Goal: Information Seeking & Learning: Learn about a topic

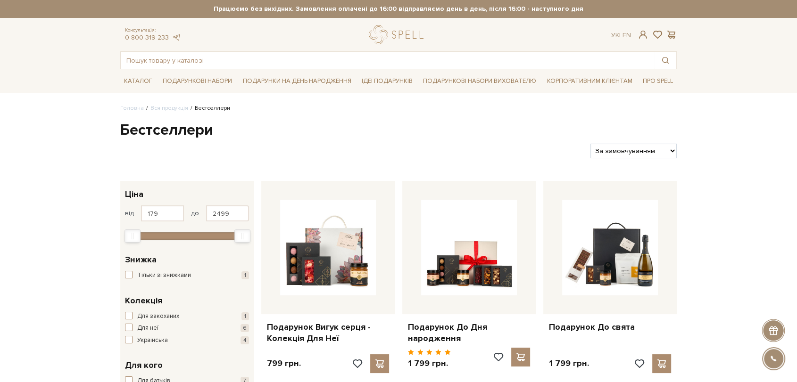
scroll to position [52, 0]
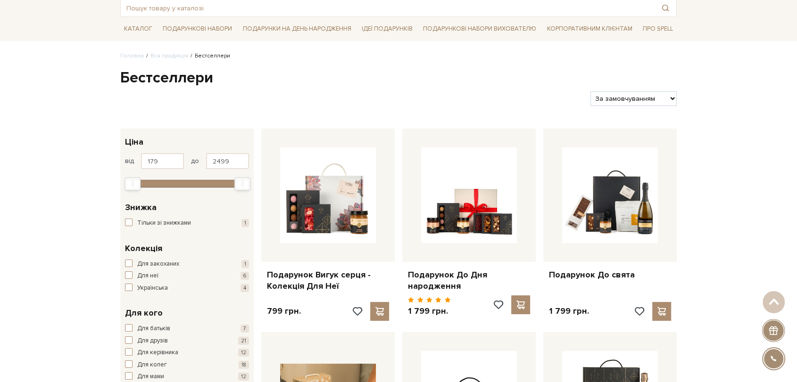
click at [654, 102] on select "За замовчуванням За Ціною (зростання) За Ціною (зменшення) Новинки За популярні…" at bounding box center [633, 98] width 86 height 15
select select "https://spellchocolate.com/our-productions/bestselleri/?sort=p.price&order=ASC"
click at [590, 91] on select "За замовчуванням За Ціною (зростання) За Ціною (зменшення) Новинки За популярні…" at bounding box center [633, 98] width 86 height 15
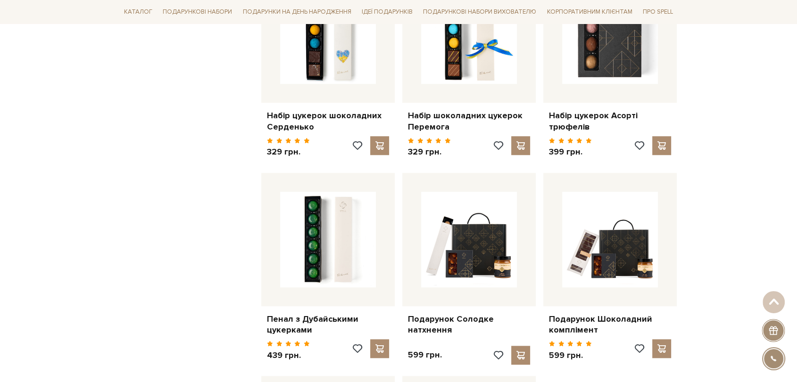
scroll to position [890, 0]
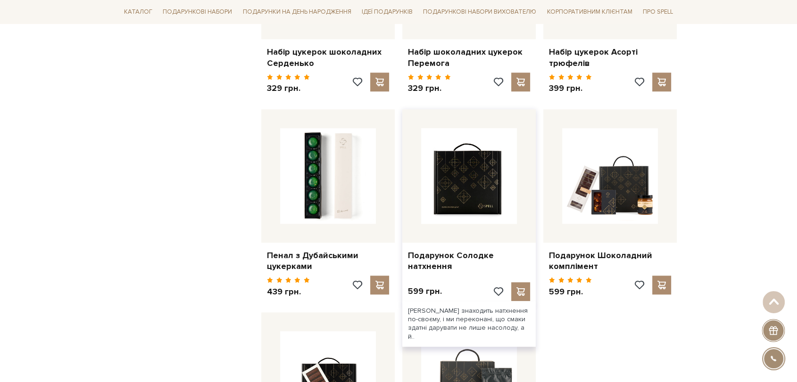
click at [459, 187] on img at bounding box center [469, 176] width 96 height 96
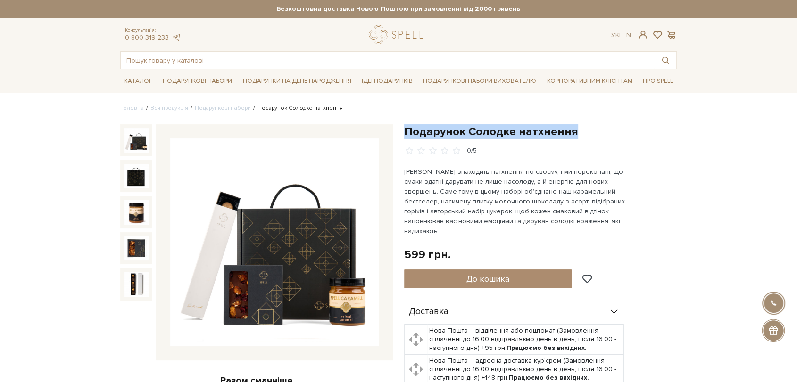
drag, startPoint x: 407, startPoint y: 129, endPoint x: 568, endPoint y: 135, distance: 161.3
click at [568, 135] on h1 "Подарунок Солодке натхнення" at bounding box center [540, 131] width 272 height 15
click at [290, 283] on img at bounding box center [274, 243] width 208 height 208
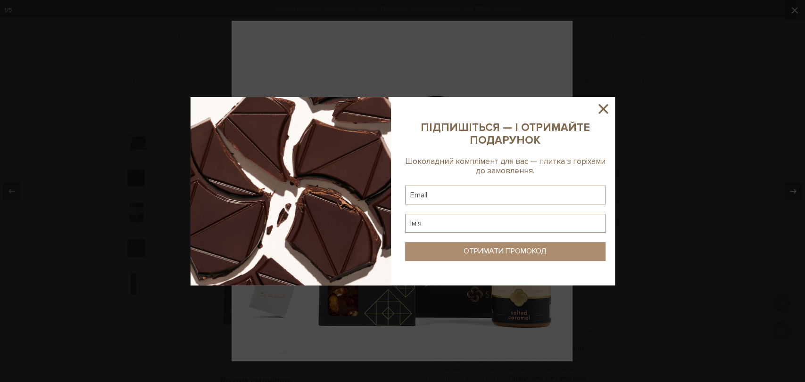
click at [469, 306] on div at bounding box center [402, 191] width 805 height 382
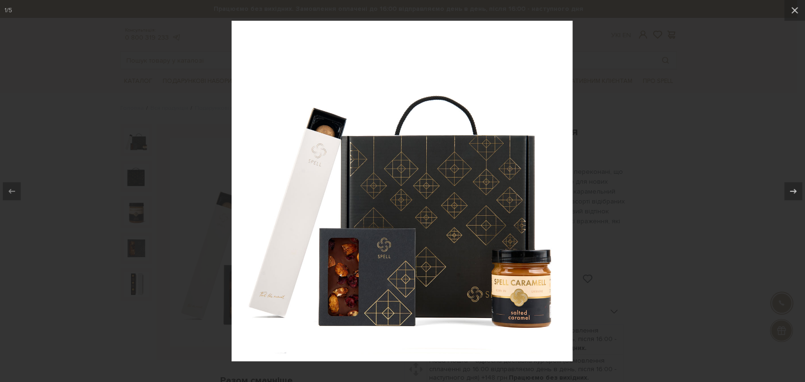
drag, startPoint x: 708, startPoint y: 246, endPoint x: 658, endPoint y: 226, distance: 54.2
click at [707, 246] on div at bounding box center [402, 191] width 805 height 382
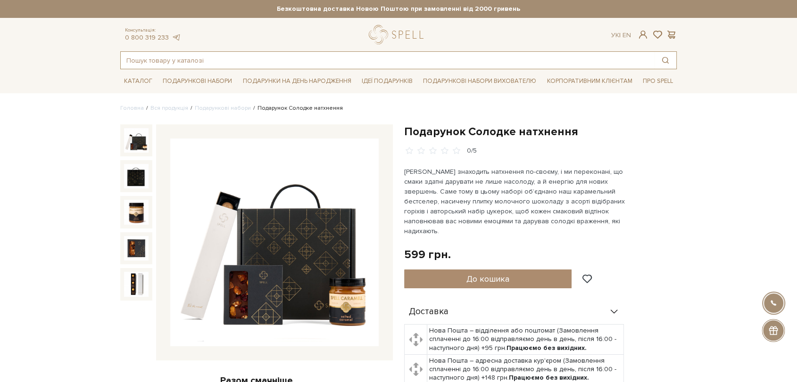
click at [305, 59] on input "text" at bounding box center [388, 60] width 534 height 17
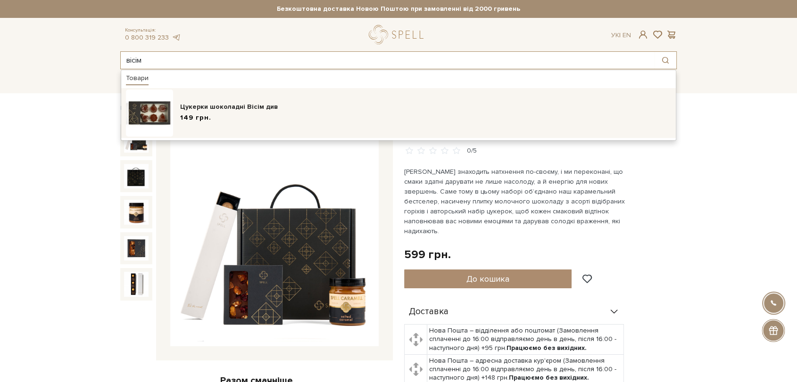
type input "вісім"
click at [288, 104] on div "Цукерки шоколадні Вісім див" at bounding box center [425, 106] width 491 height 9
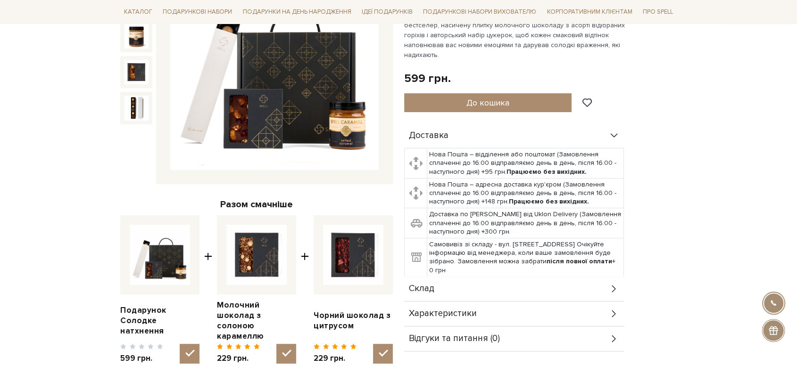
scroll to position [262, 0]
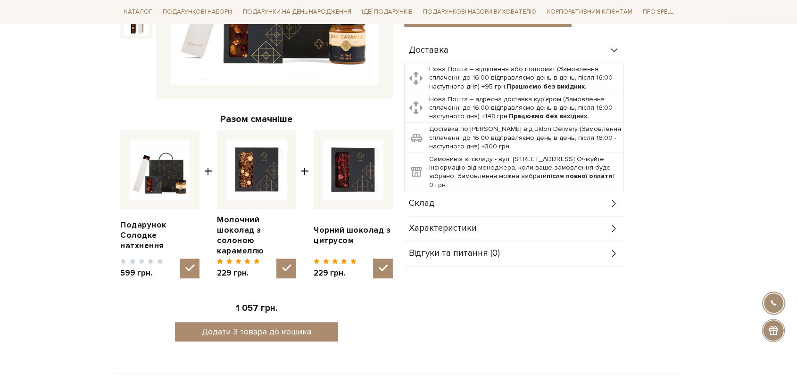
click at [462, 193] on div "Склад" at bounding box center [514, 203] width 220 height 25
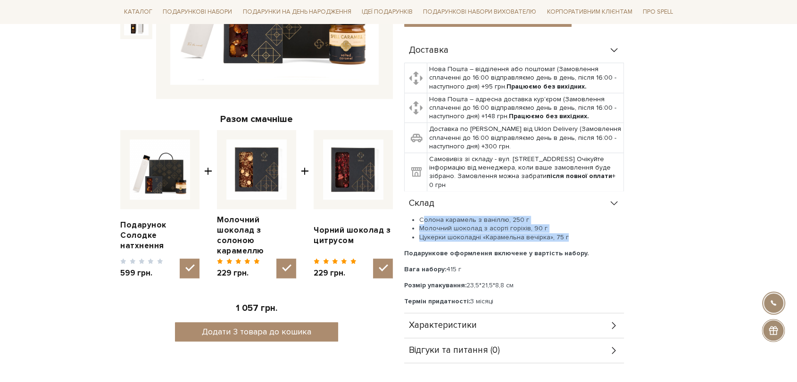
drag, startPoint x: 420, startPoint y: 207, endPoint x: 596, endPoint y: 224, distance: 176.6
click at [596, 224] on ul "Солона карамель з ваніллю, 250 г Молочний шоколад з асорті горіхів, 90 г Цукерк…" at bounding box center [514, 229] width 220 height 26
copy ul "Солона карамель з ваніллю, 250 г Молочний шоколад з асорті горіхів, 90 г Цукерк…"
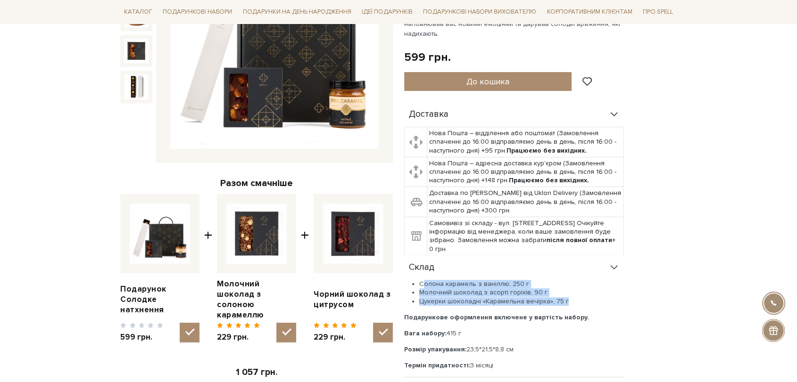
scroll to position [105, 0]
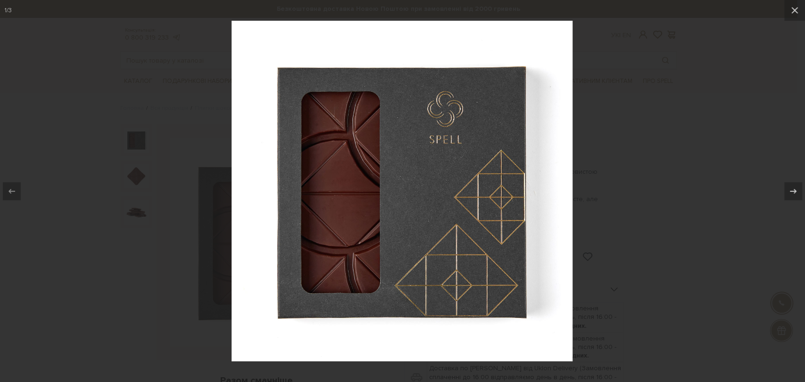
click at [656, 119] on div at bounding box center [402, 191] width 805 height 382
